Goal: Task Accomplishment & Management: Manage account settings

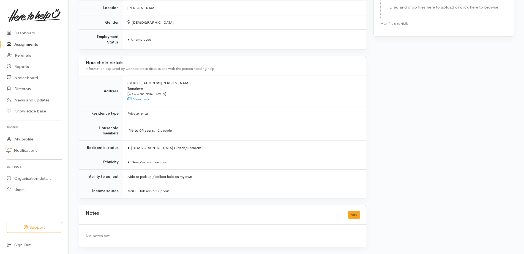
scroll to position [339, 0]
click at [354, 215] on button "Add" at bounding box center [354, 215] width 12 height 8
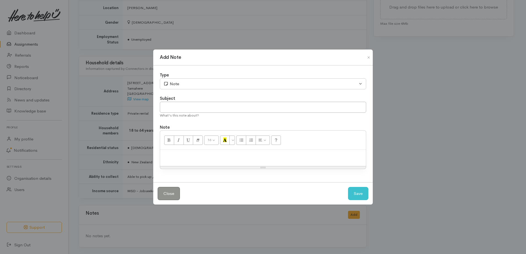
click at [218, 159] on p at bounding box center [263, 156] width 200 height 6
click at [358, 199] on button "Save" at bounding box center [358, 193] width 20 height 13
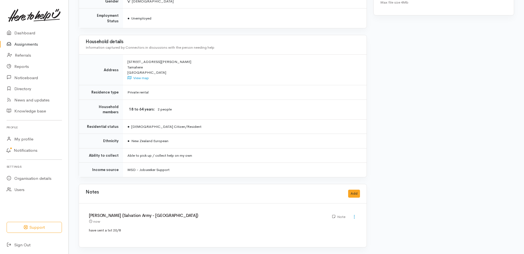
drag, startPoint x: 37, startPoint y: 48, endPoint x: 40, endPoint y: 50, distance: 3.3
click at [37, 48] on link "Assignments" at bounding box center [34, 44] width 69 height 11
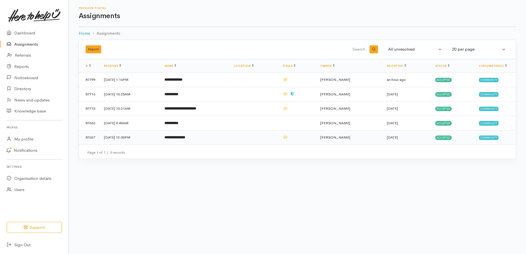
click at [185, 139] on b "**********" at bounding box center [175, 138] width 21 height 4
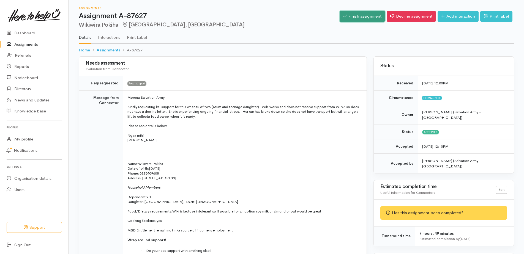
click at [344, 19] on link "Finish assignment" at bounding box center [362, 16] width 45 height 11
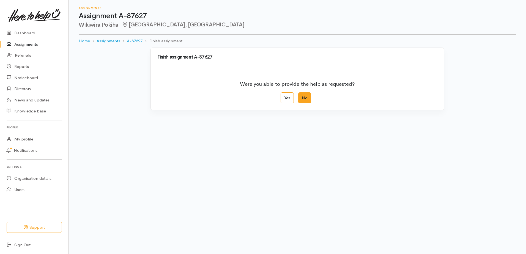
click at [301, 104] on label "No" at bounding box center [304, 97] width 13 height 11
click at [301, 96] on input "No" at bounding box center [300, 94] width 4 height 4
radio input "true"
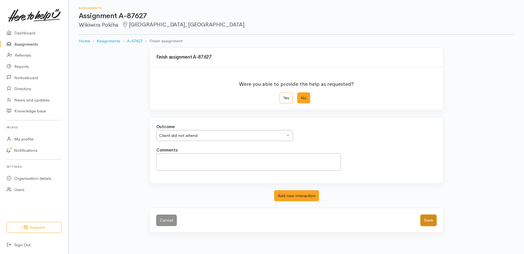
click at [424, 226] on button "Save" at bounding box center [429, 220] width 16 height 11
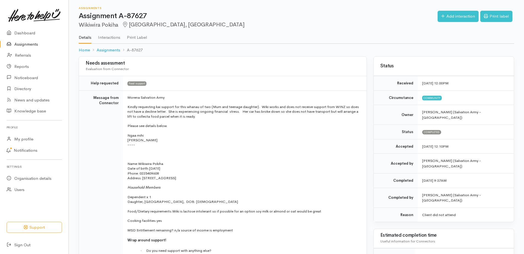
click at [30, 44] on link "Assignments" at bounding box center [34, 44] width 69 height 11
